Goal: Navigation & Orientation: Find specific page/section

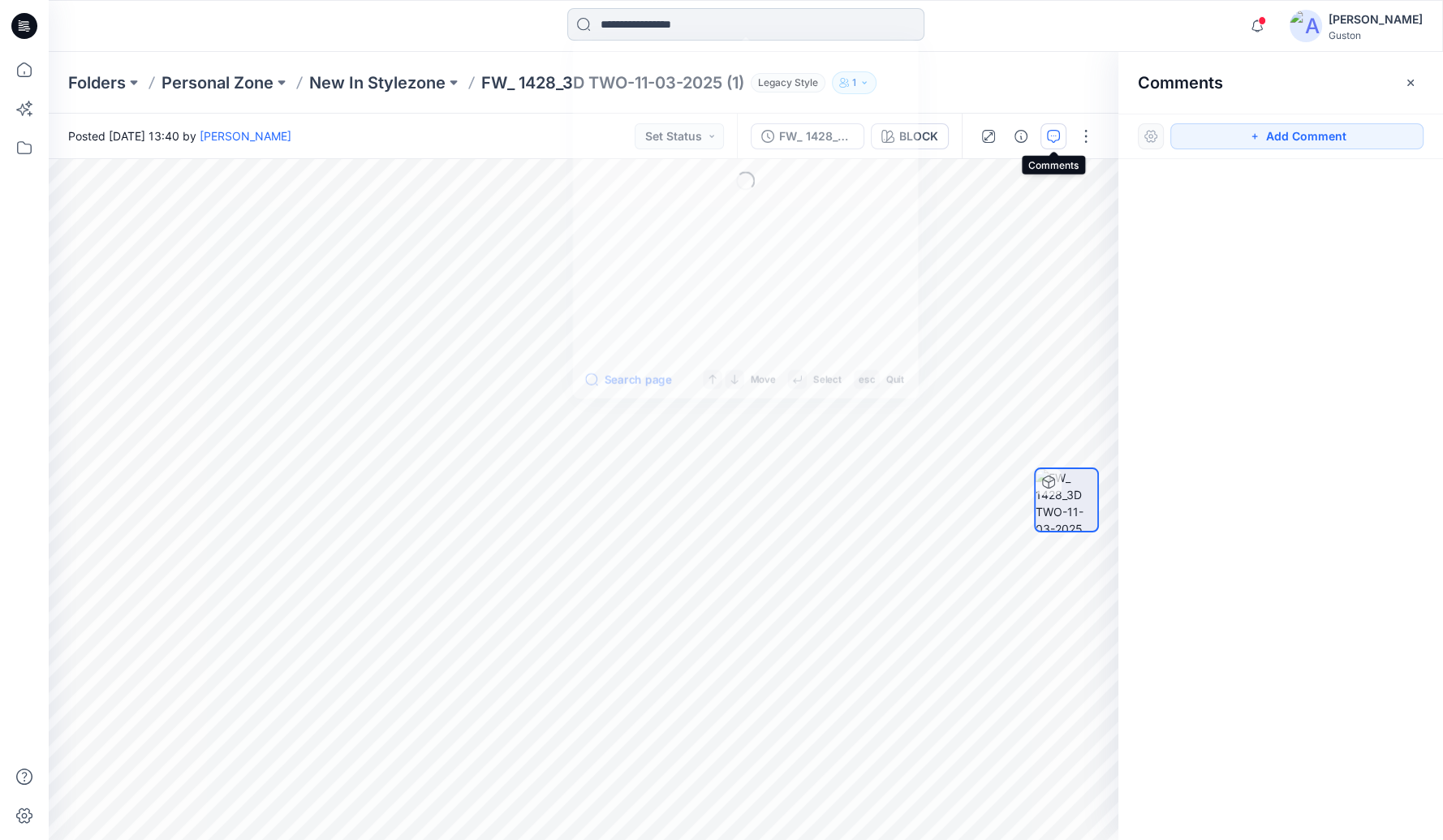
drag, startPoint x: 0, startPoint y: 0, endPoint x: 653, endPoint y: 29, distance: 653.6
click at [653, 29] on input at bounding box center [746, 24] width 357 height 32
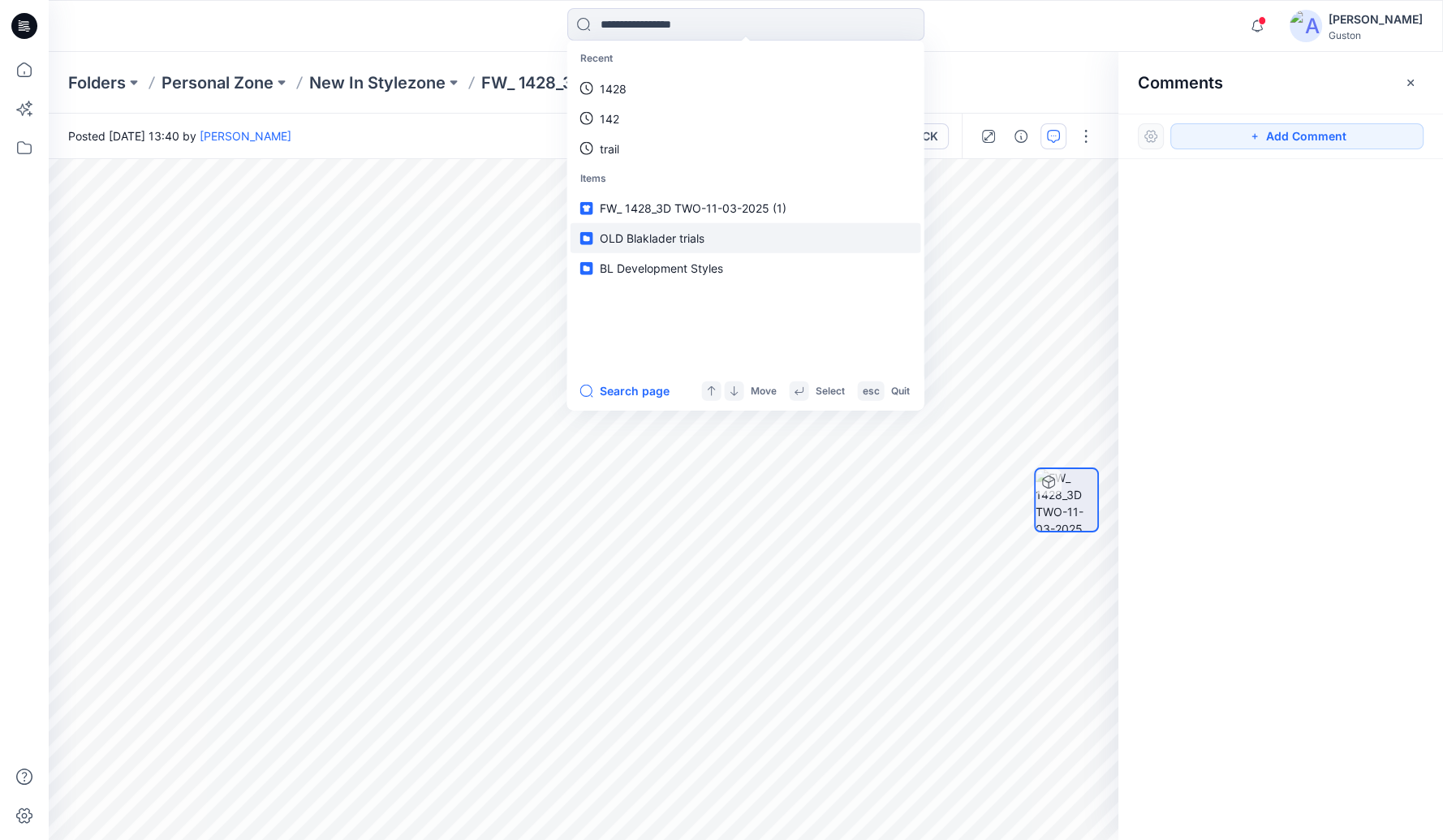
click at [631, 233] on span "OLD Blaklader trials" at bounding box center [652, 238] width 104 height 14
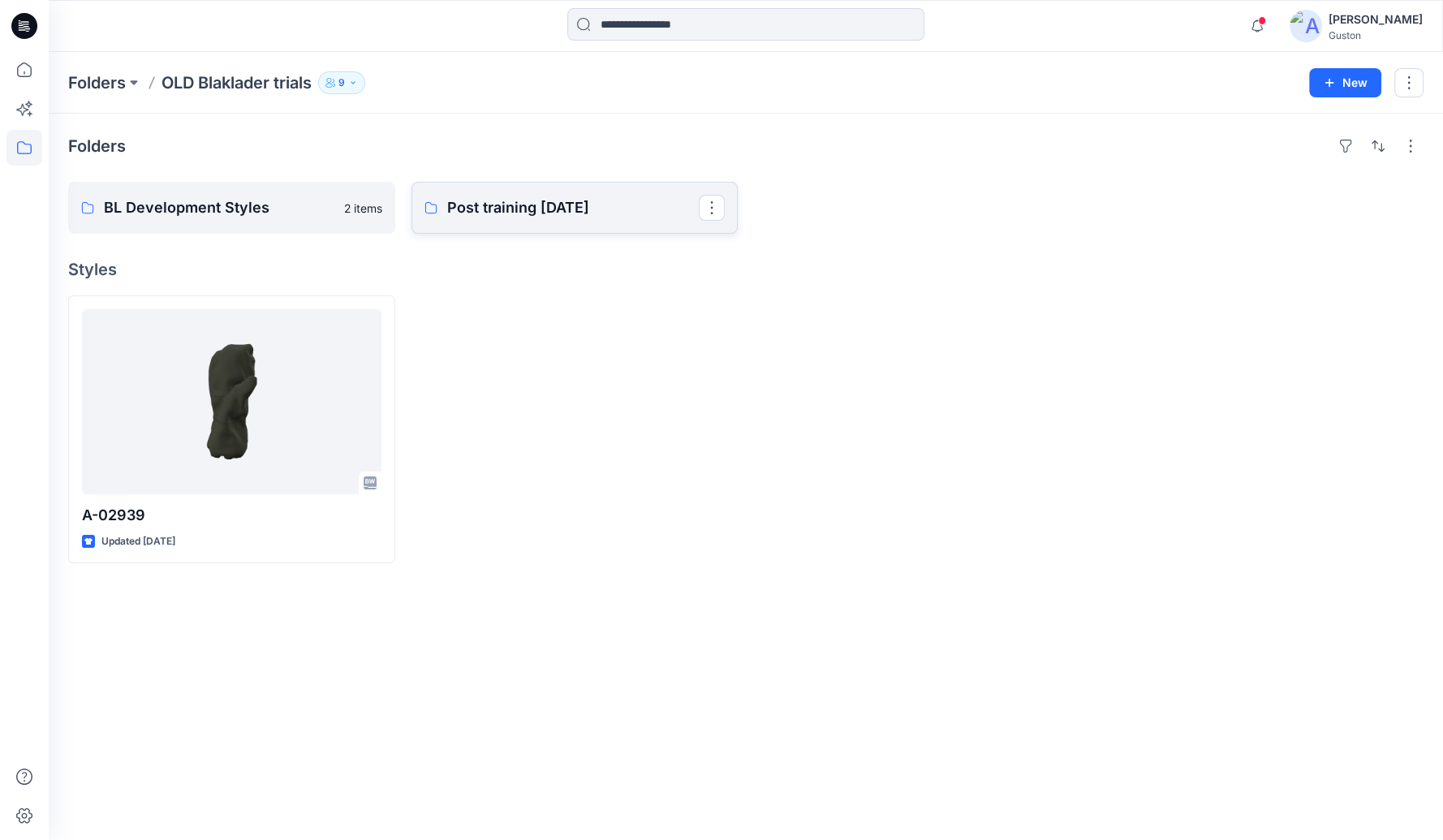
click at [607, 230] on link "Post training [DATE]" at bounding box center [575, 208] width 327 height 52
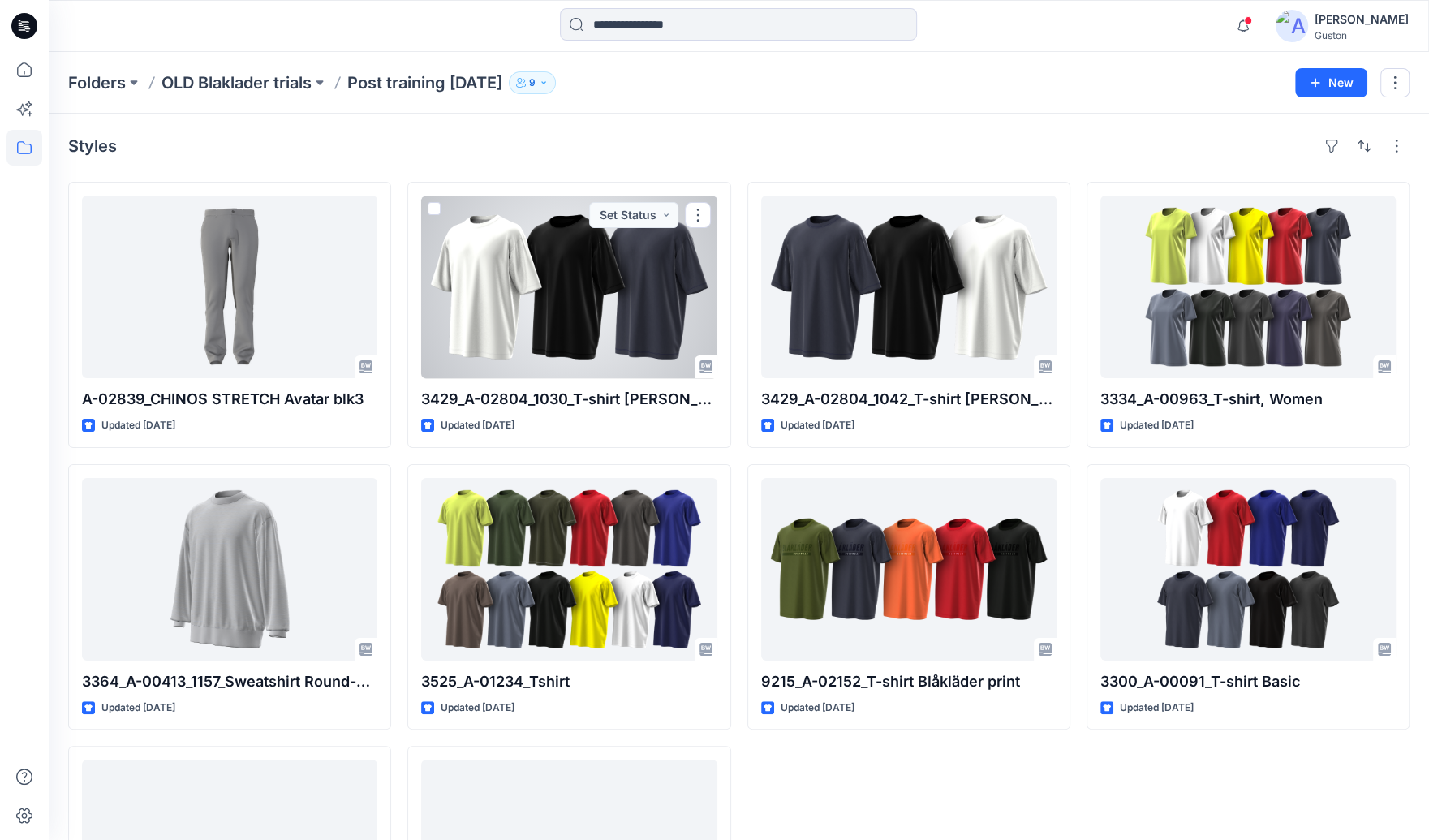
scroll to position [190, 0]
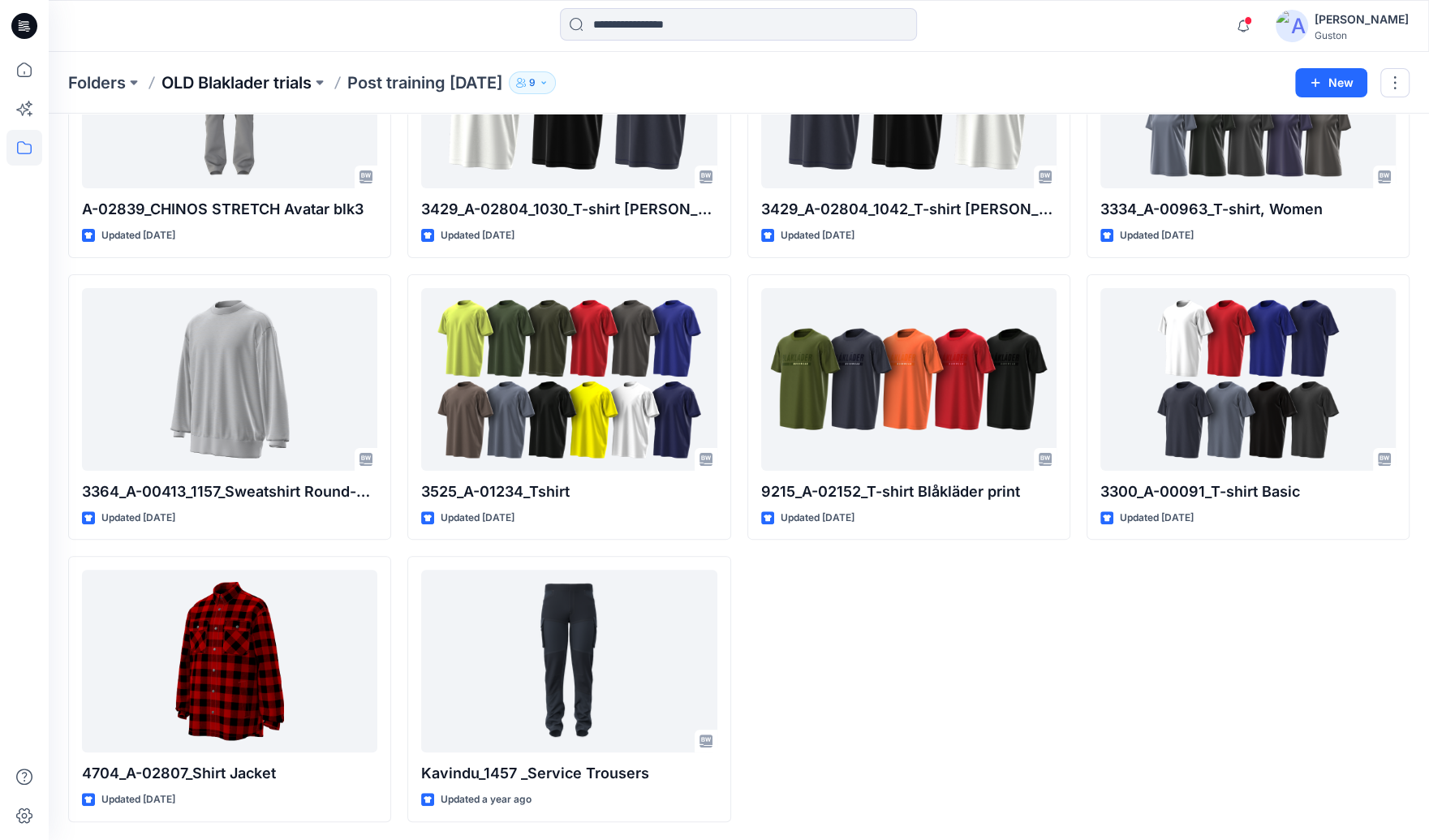
click at [225, 85] on p "OLD Blaklader trials" at bounding box center [236, 82] width 150 height 23
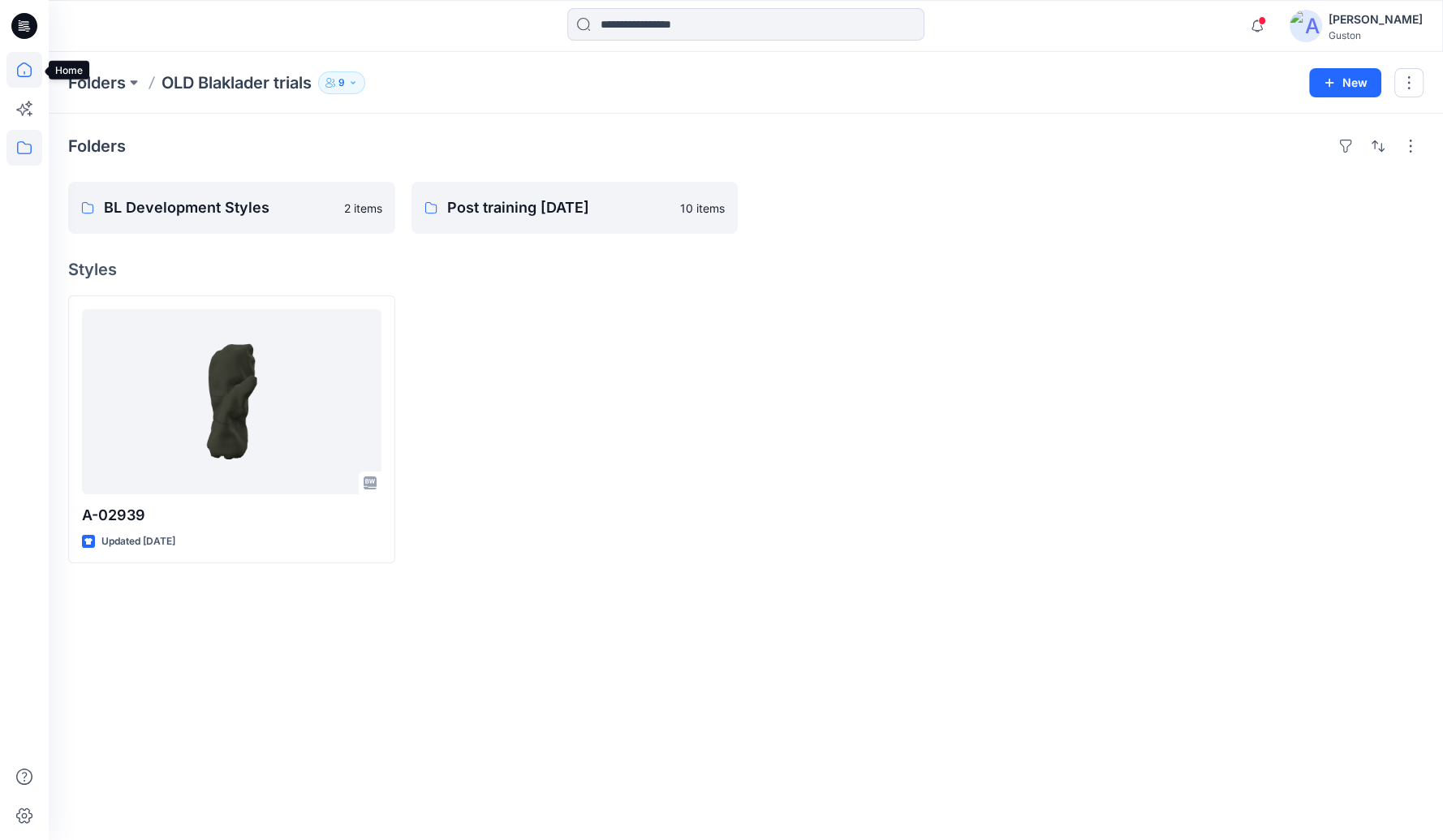
click at [25, 72] on icon at bounding box center [24, 70] width 36 height 36
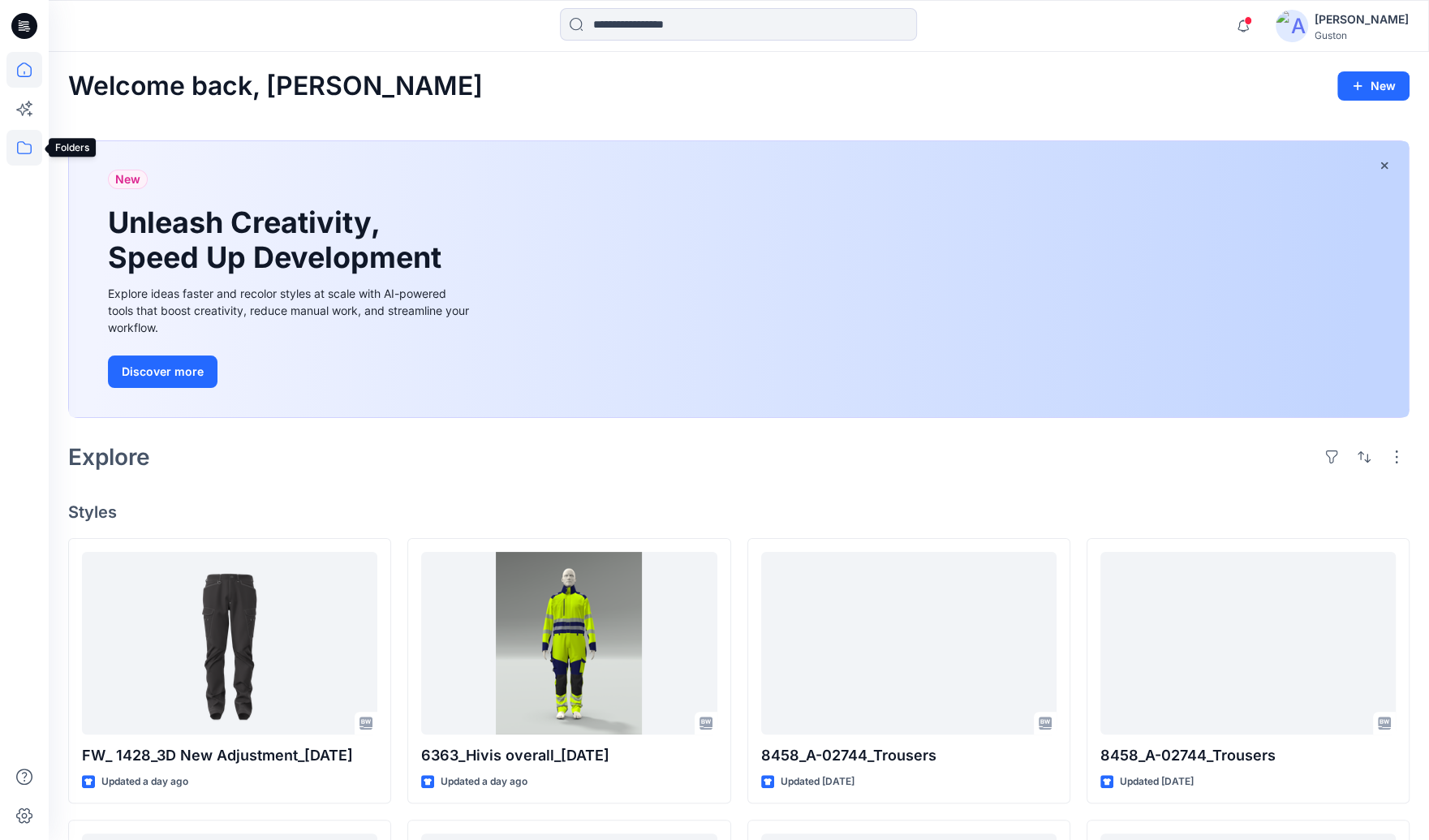
click at [23, 146] on icon at bounding box center [24, 148] width 36 height 36
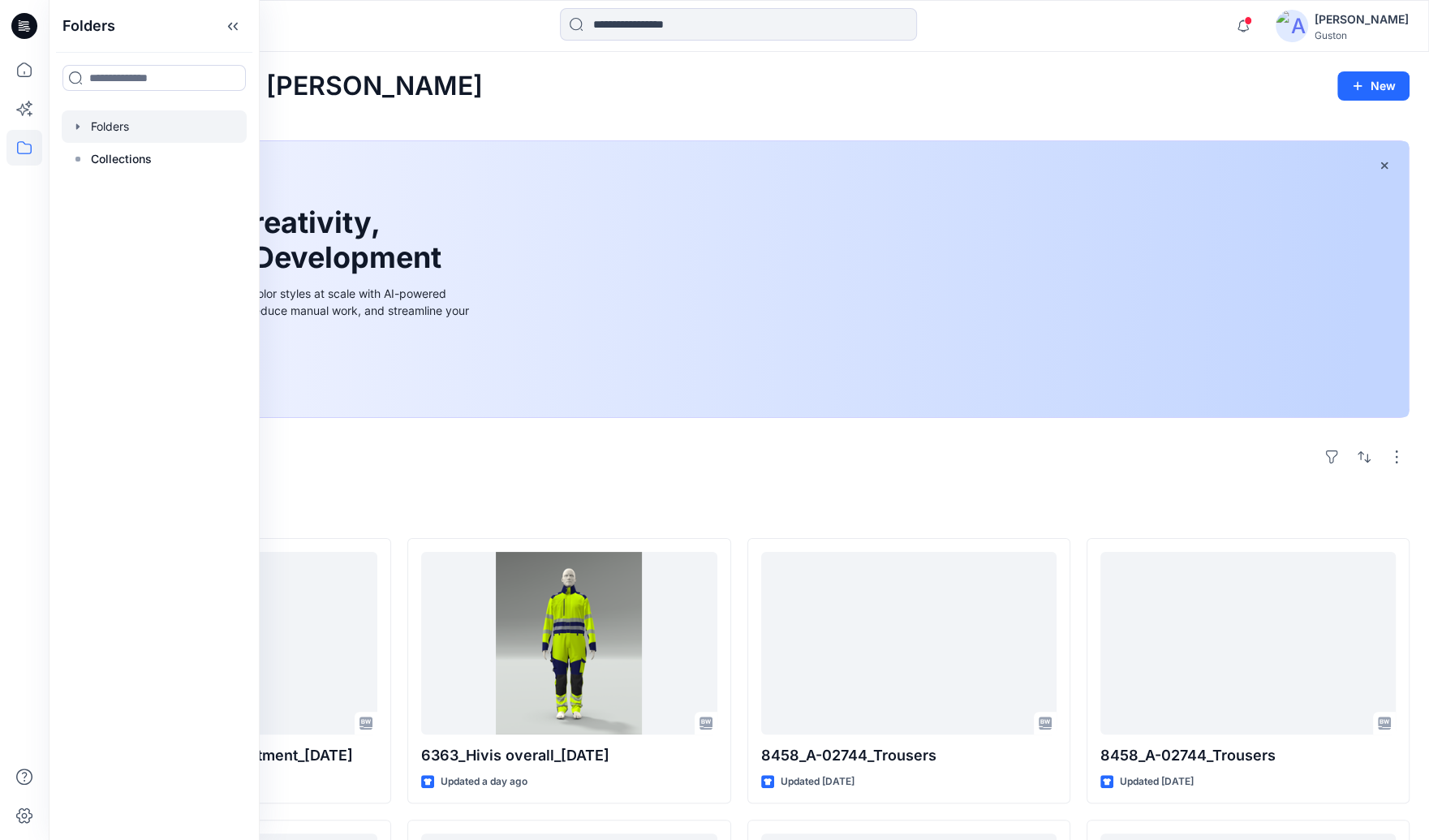
click at [78, 127] on icon "button" at bounding box center [77, 126] width 13 height 13
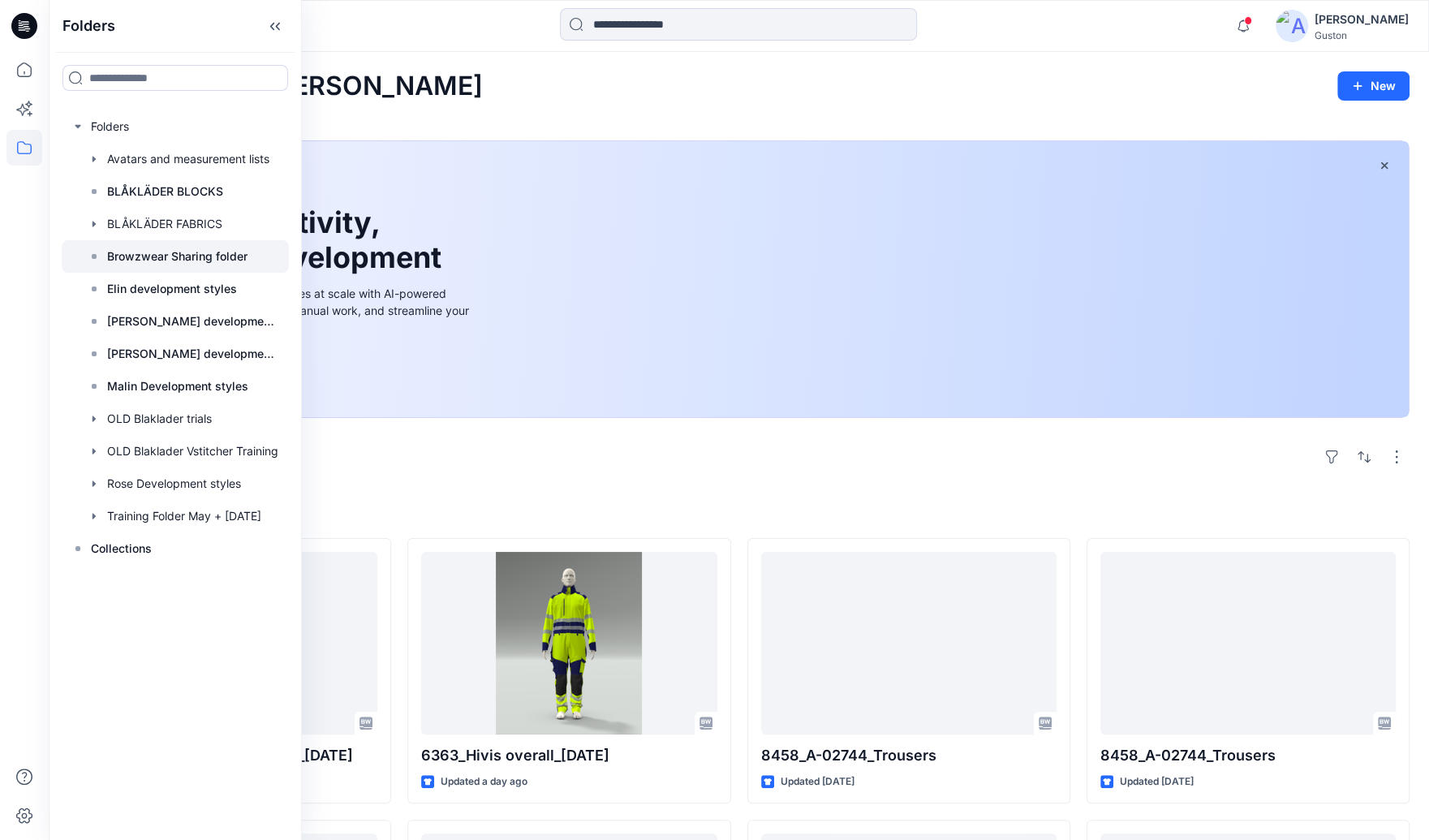
click at [238, 263] on p "Browzwear Sharing folder" at bounding box center [177, 257] width 140 height 20
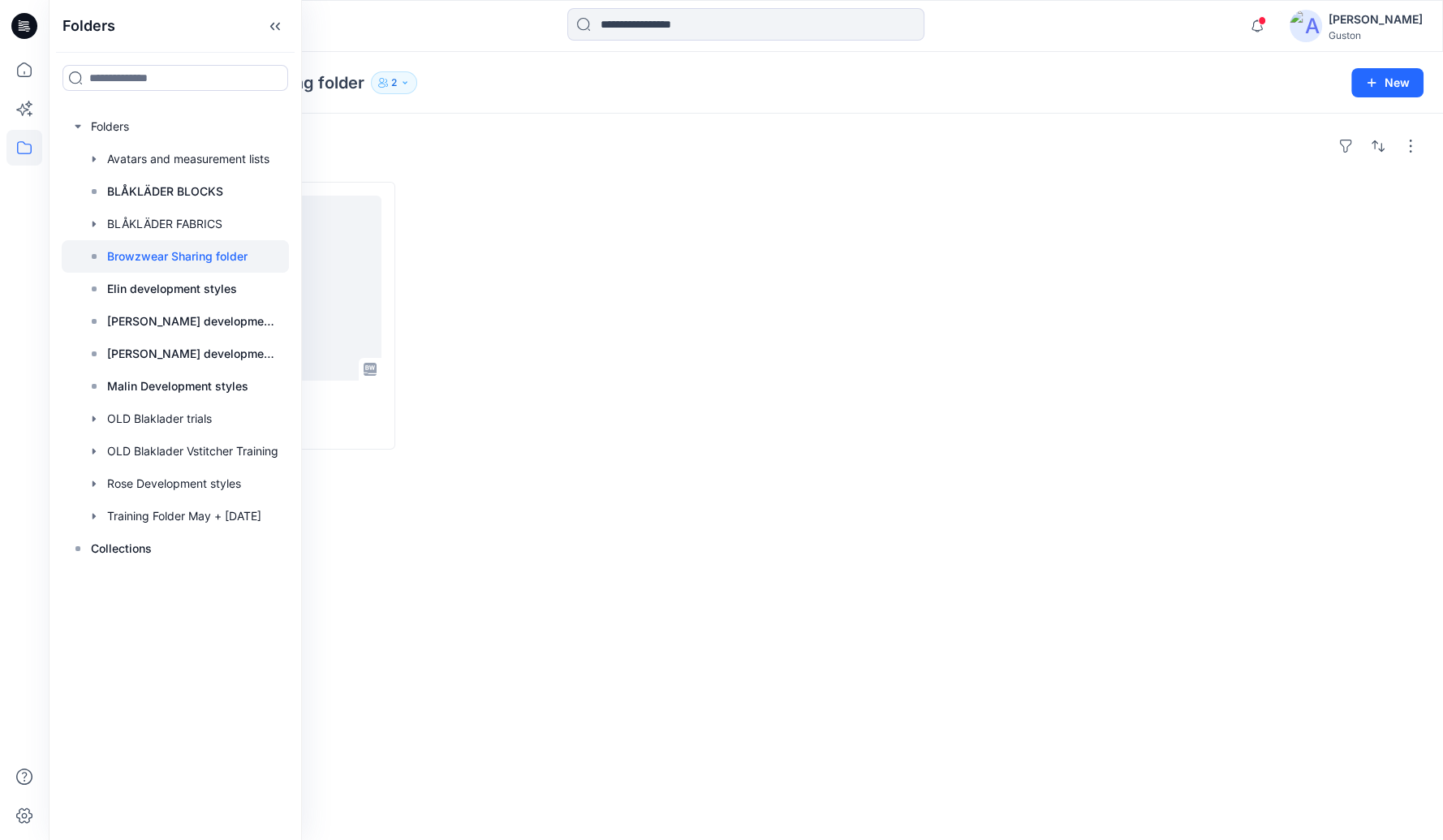
click at [830, 664] on div "Styles skalhandske 2 tumme [DATE] Updated [DATE]" at bounding box center [746, 476] width 1394 height 726
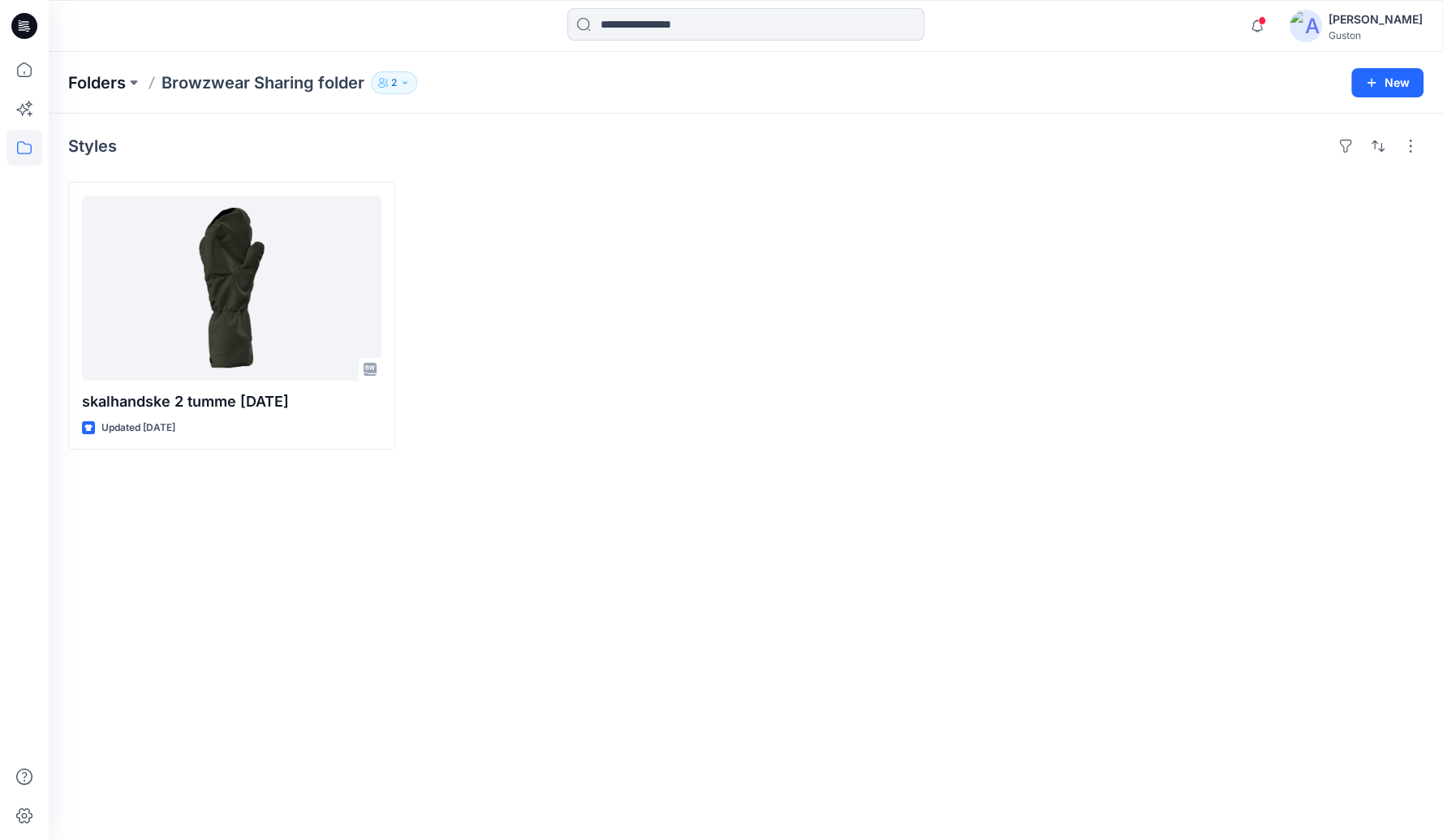
click at [123, 81] on p "Folders" at bounding box center [97, 82] width 58 height 23
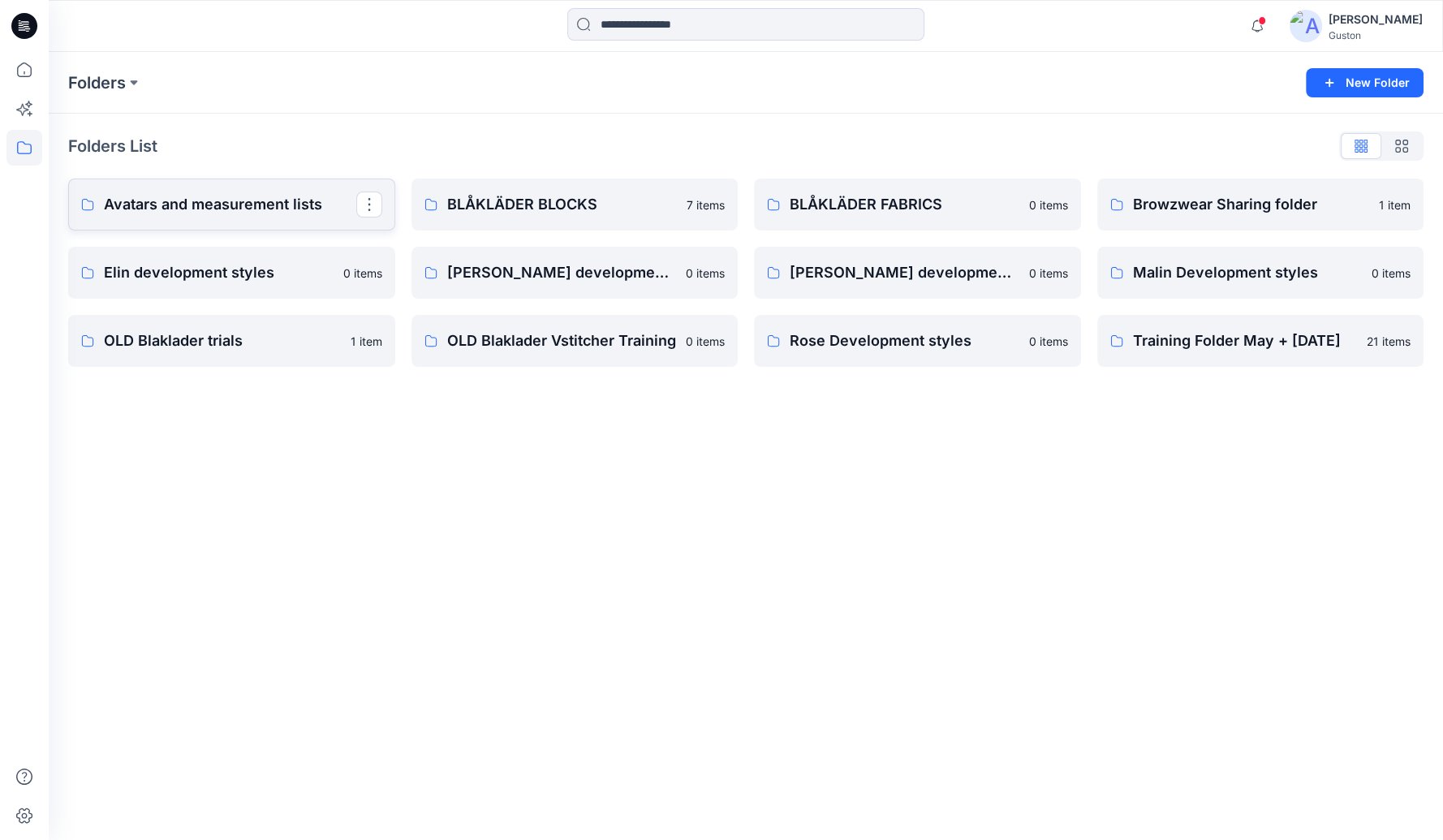
click at [308, 208] on p "Avatars and measurement lists" at bounding box center [230, 203] width 252 height 23
click at [266, 326] on link "OLD Blaklader trials" at bounding box center [231, 341] width 327 height 52
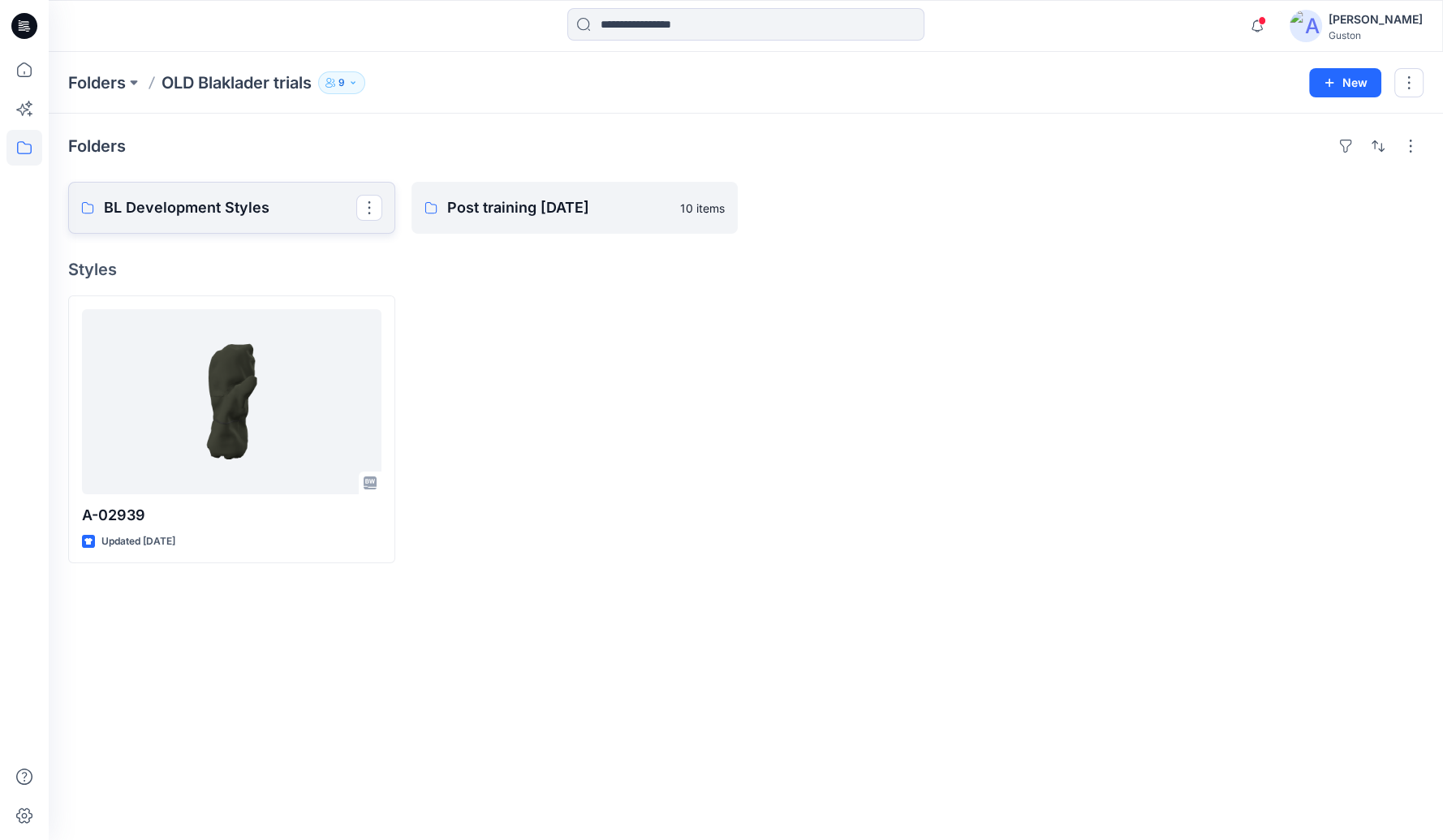
click at [258, 224] on link "BL Development Styles" at bounding box center [231, 208] width 327 height 52
click at [562, 221] on link "Post training [DATE]" at bounding box center [575, 208] width 327 height 52
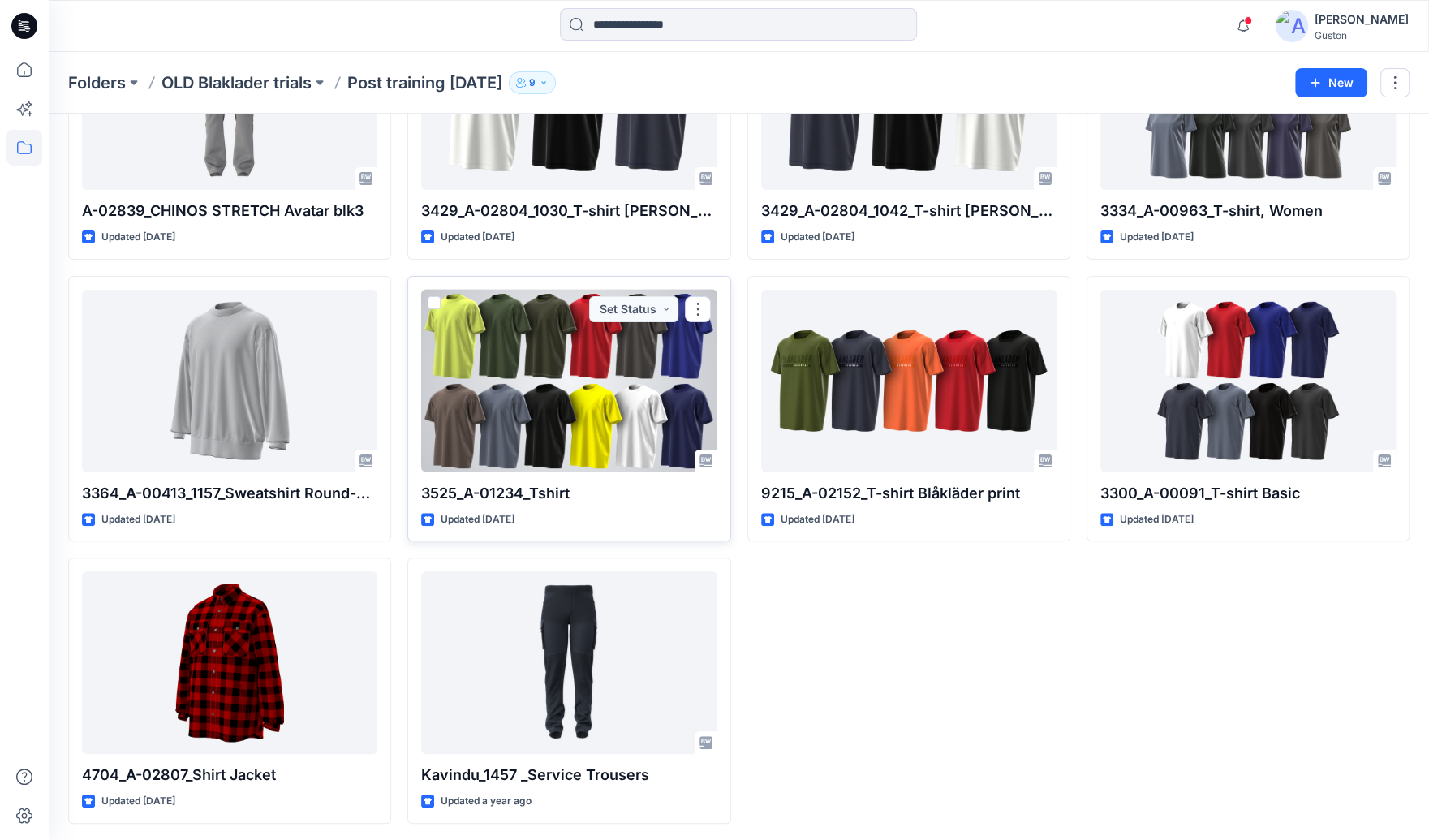
scroll to position [190, 0]
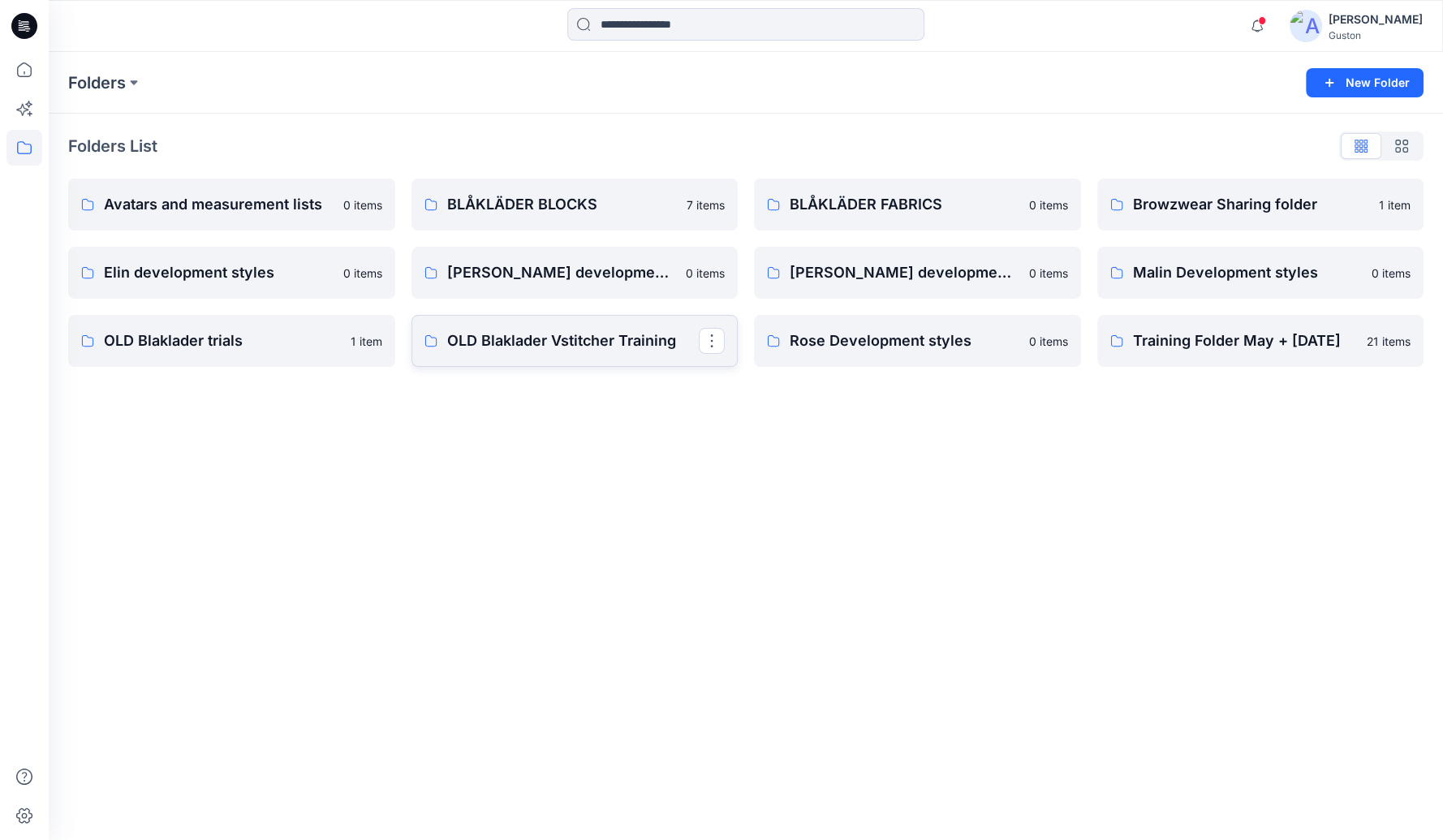
click at [621, 355] on link "OLD Blaklader Vstitcher Training" at bounding box center [575, 341] width 327 height 52
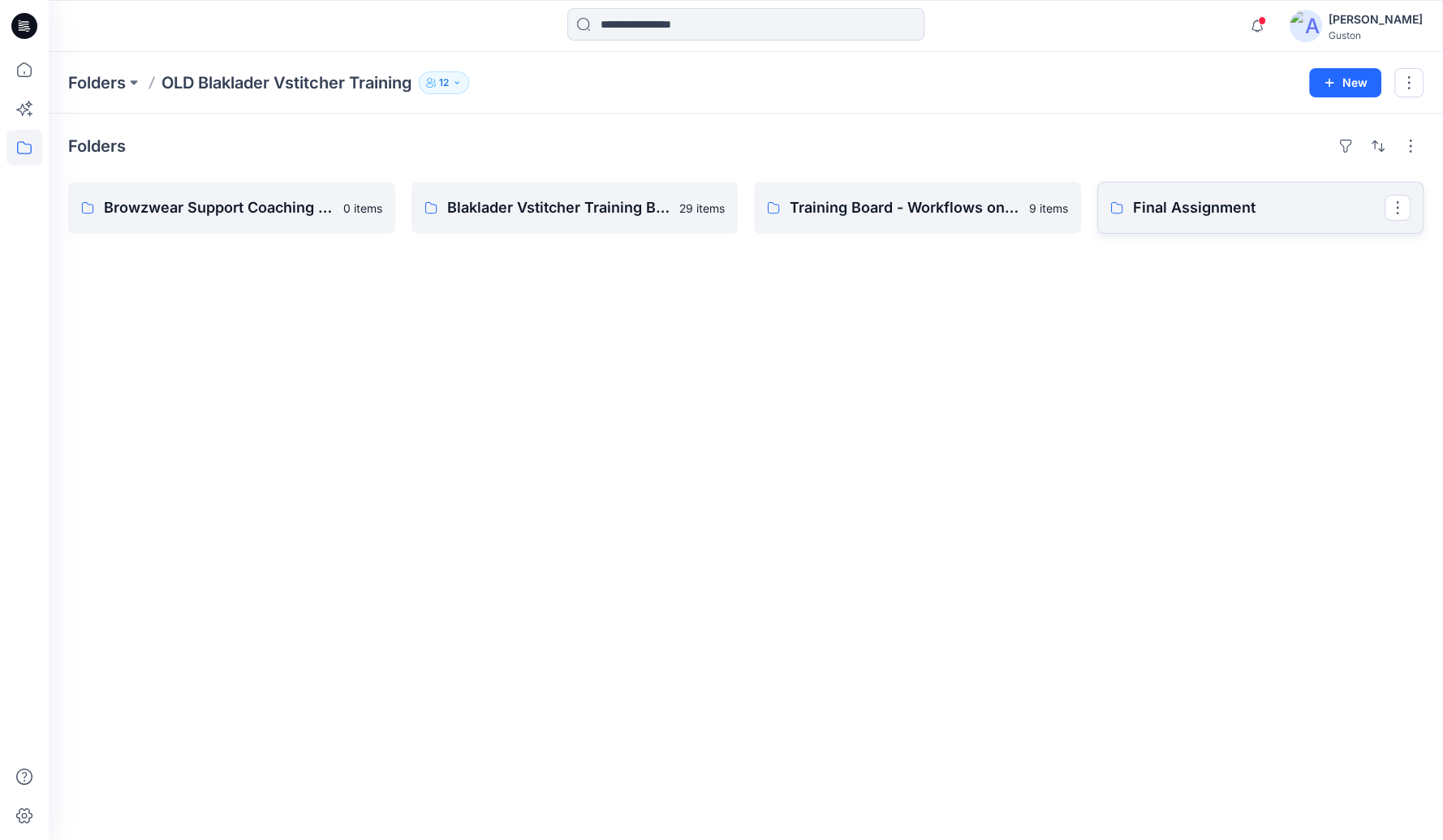
click at [1231, 214] on p "Final Assignment" at bounding box center [1259, 207] width 252 height 23
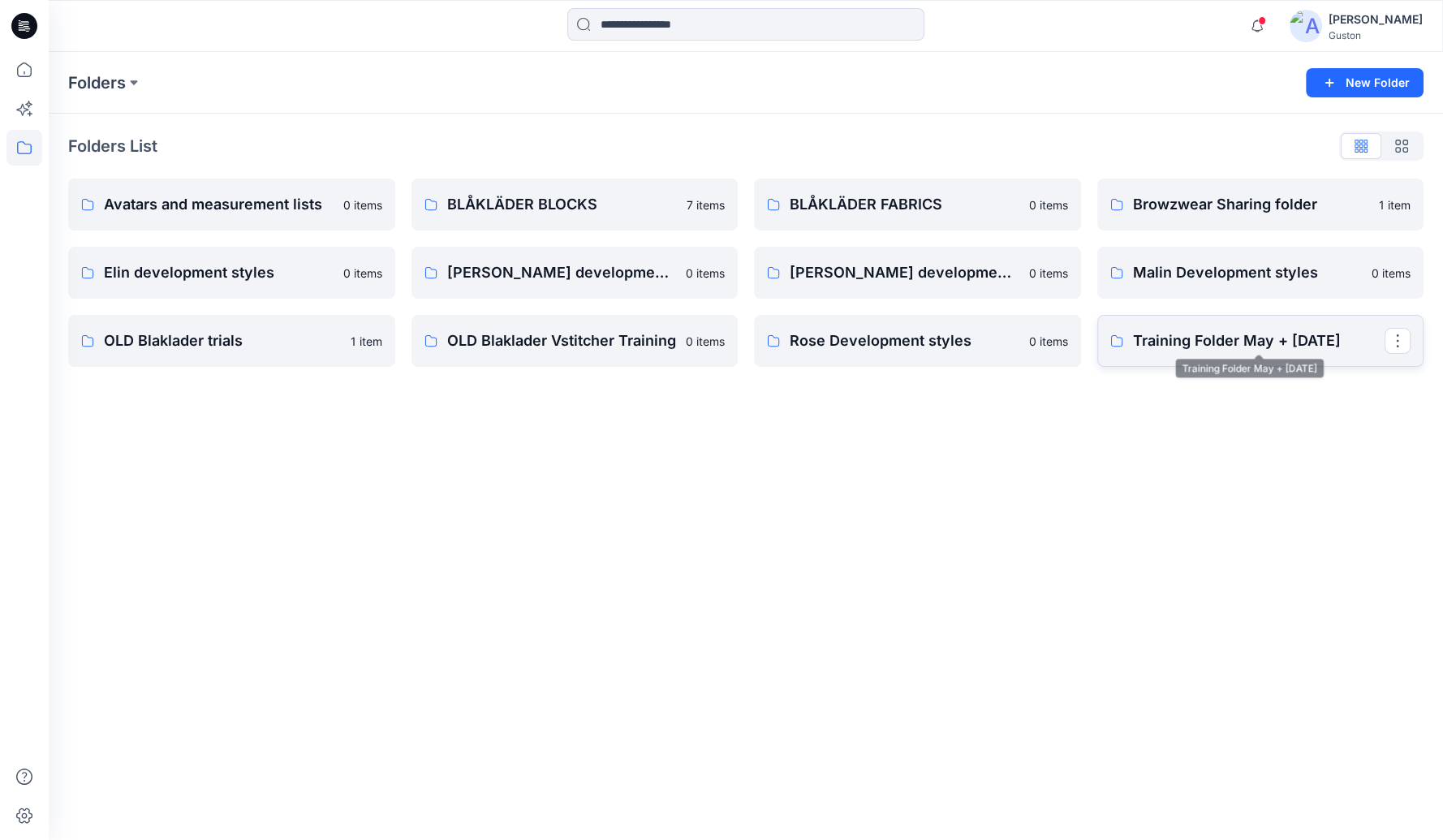
click at [1270, 340] on p "Training Folder May + [DATE]" at bounding box center [1259, 340] width 252 height 23
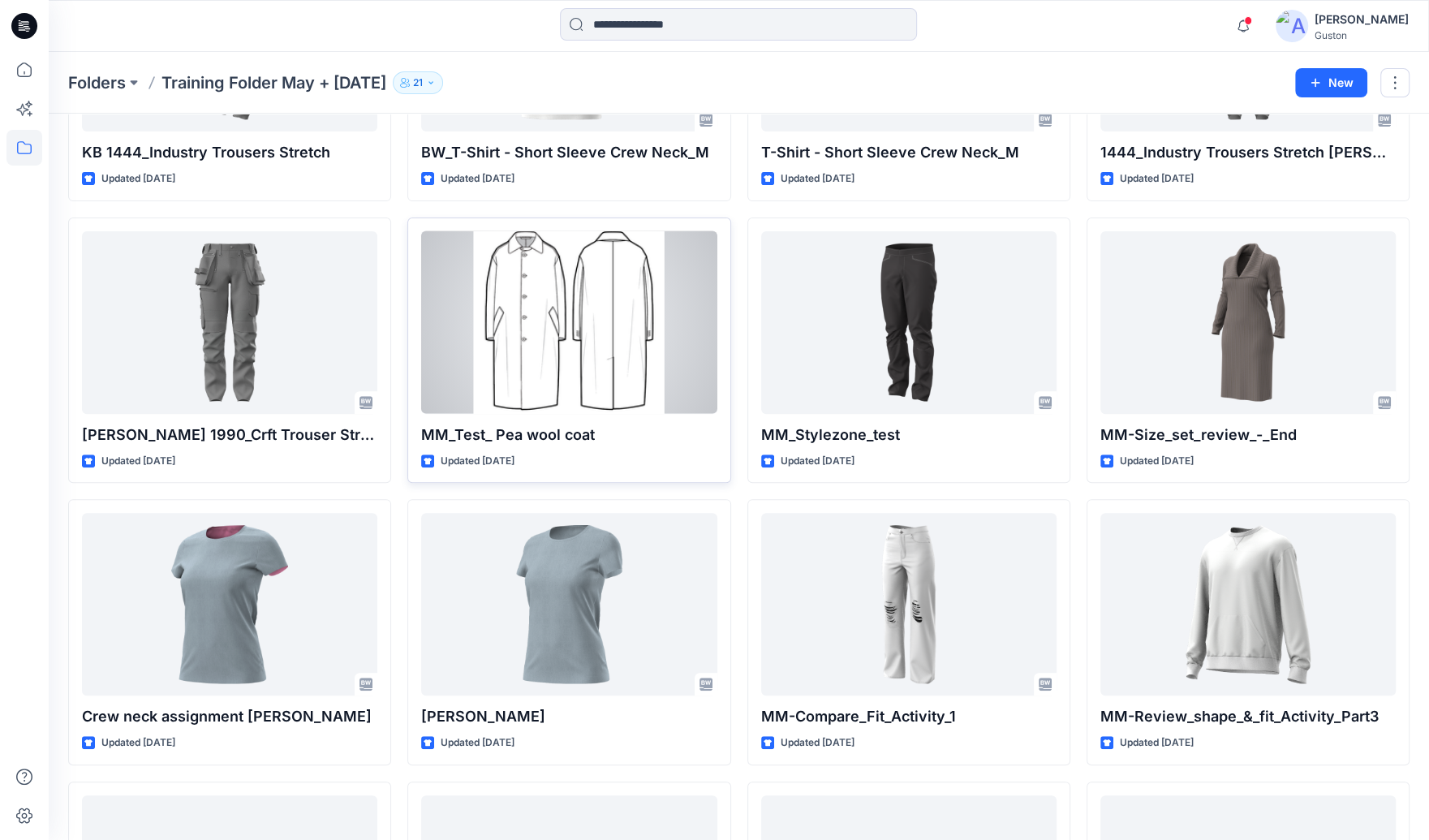
scroll to position [361, 0]
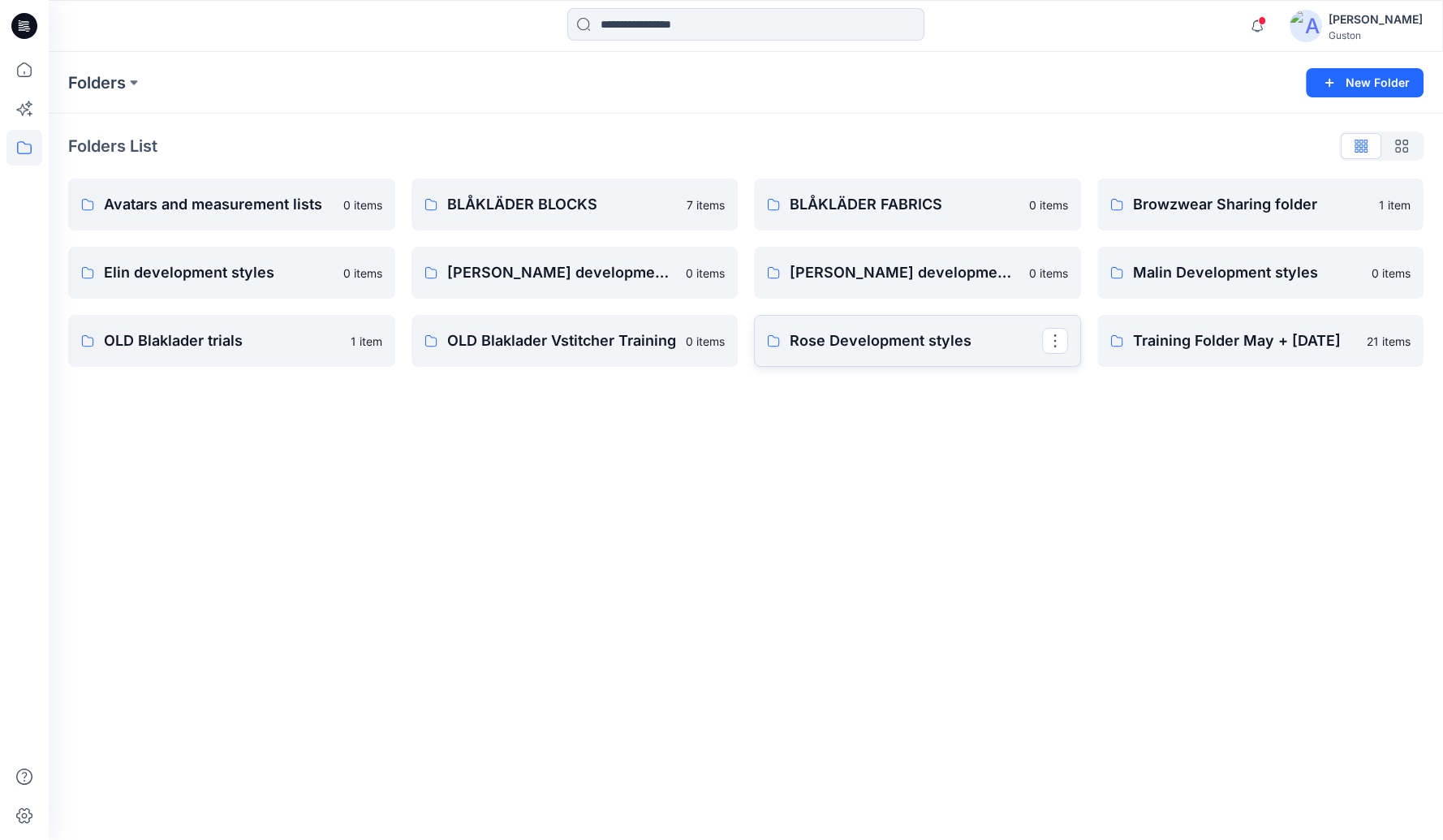
click at [888, 349] on p "Rose Development styles" at bounding box center [916, 340] width 252 height 23
